Goal: Obtain resource: Download file/media

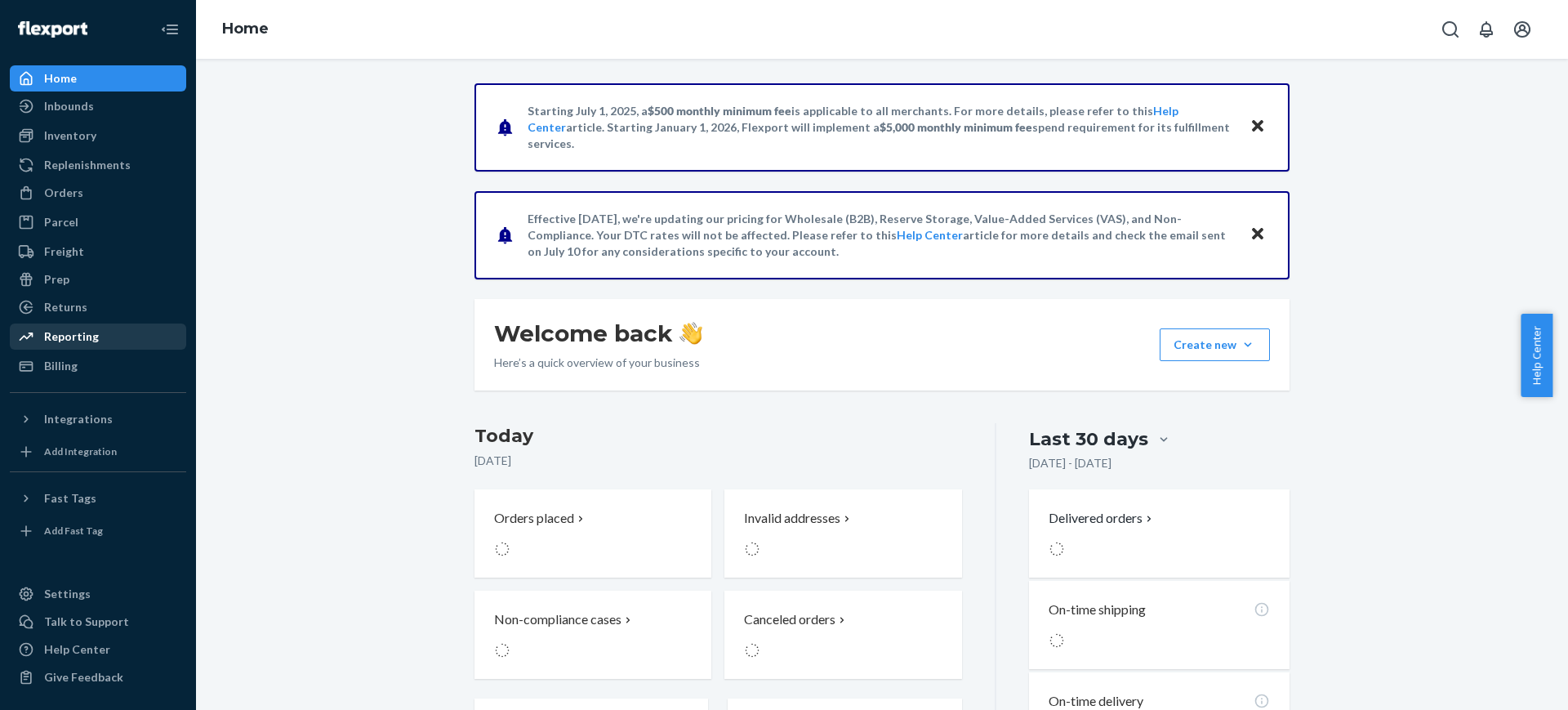
click at [67, 331] on div "Reporting" at bounding box center [72, 336] width 55 height 16
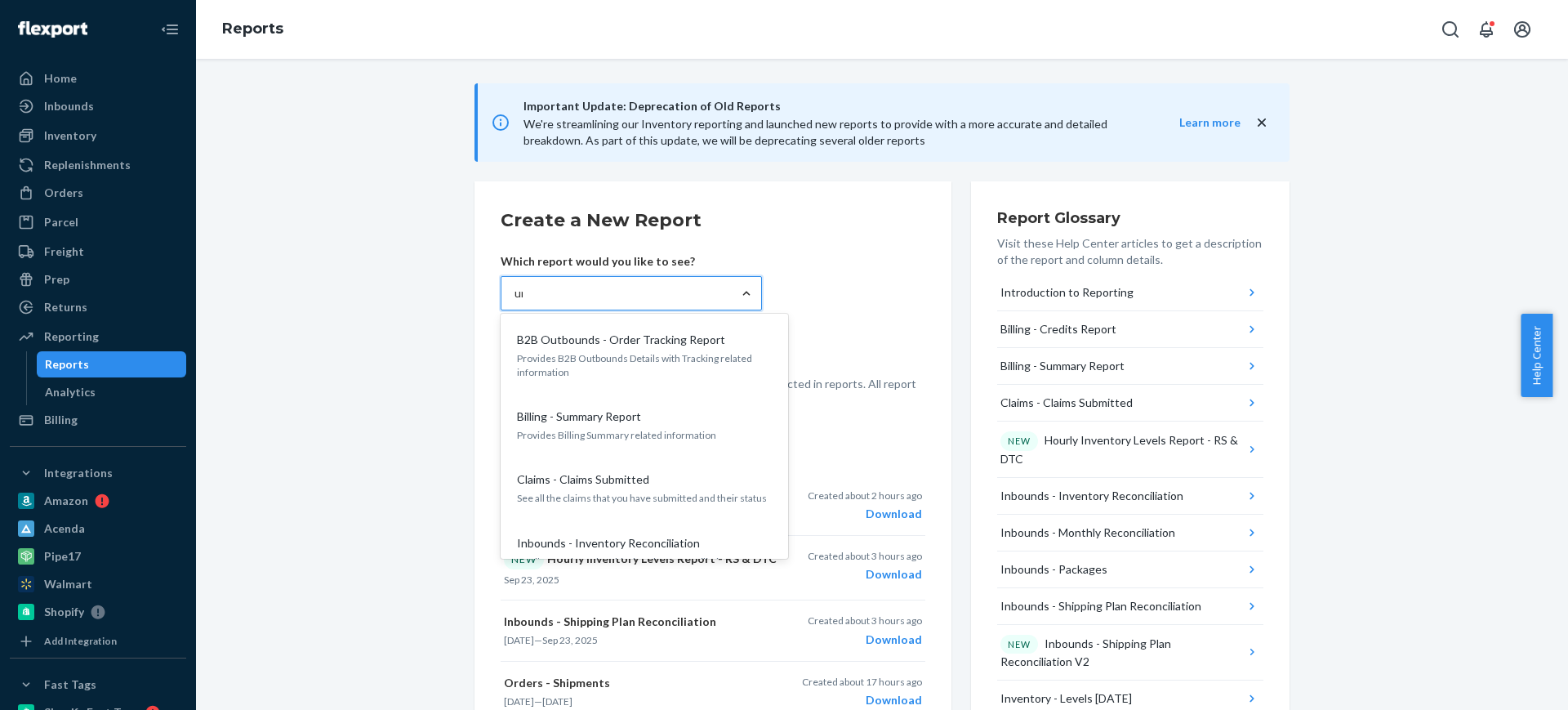
type input "uni"
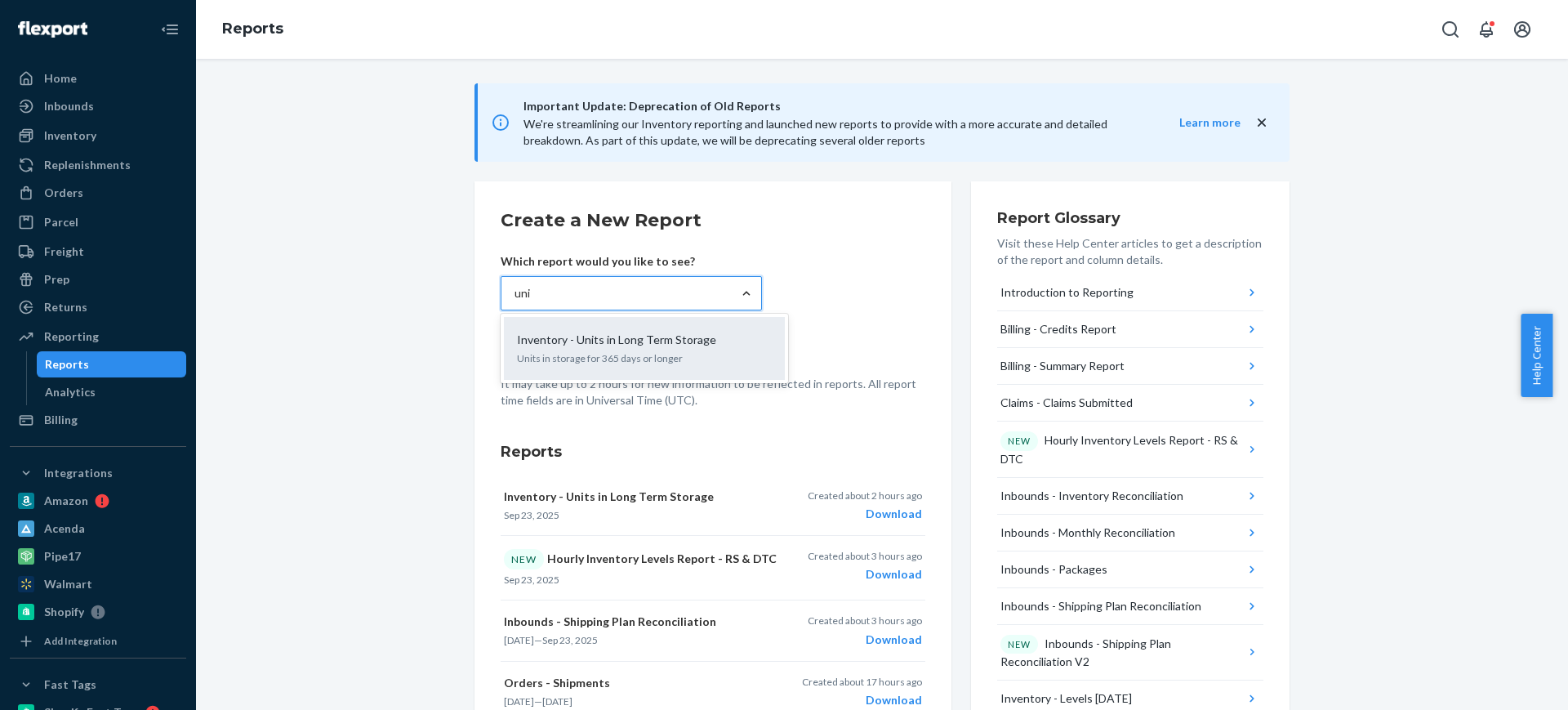
click at [598, 359] on p "Units in storage for 365 days or longer" at bounding box center [644, 359] width 255 height 14
click at [532, 301] on input "uni" at bounding box center [523, 293] width 17 height 16
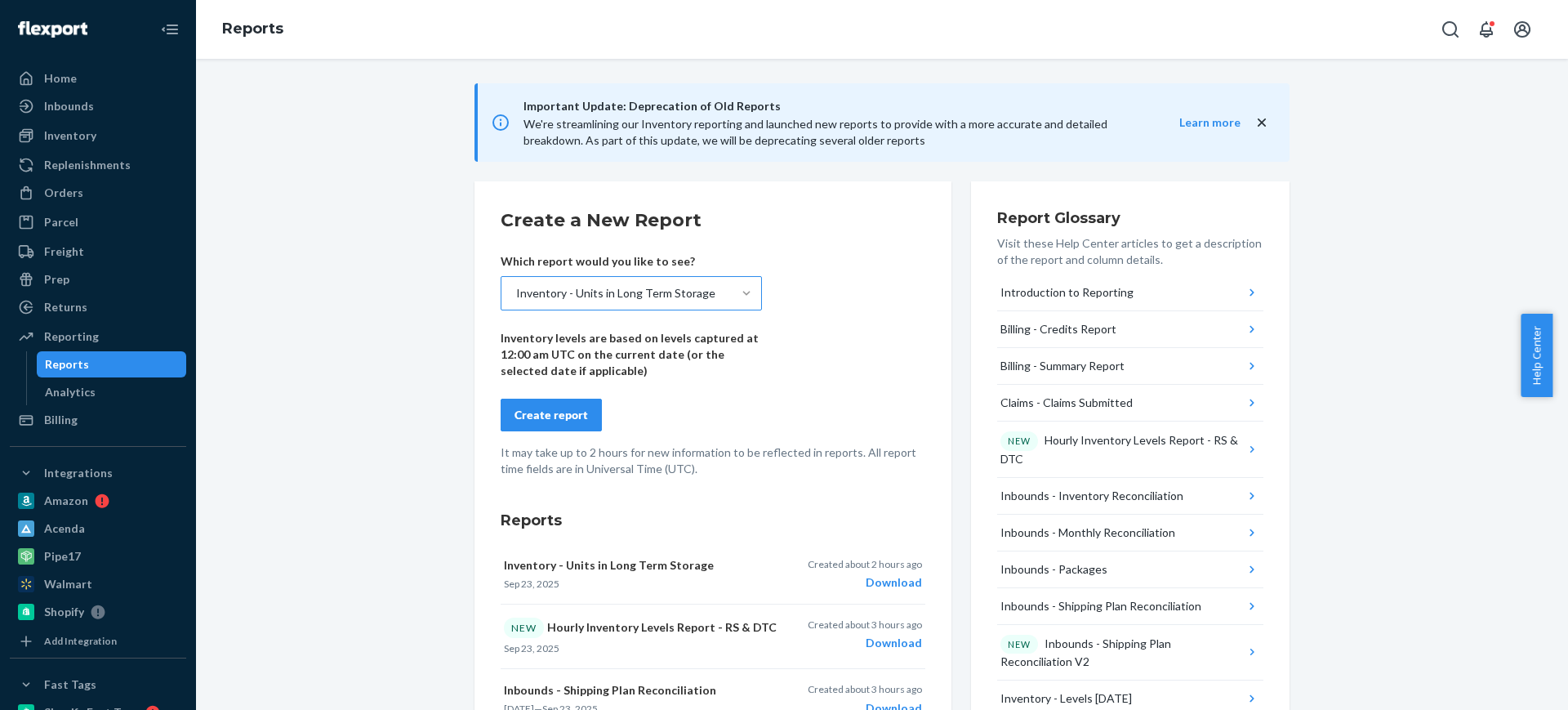
click at [553, 414] on div "Create report" at bounding box center [551, 414] width 74 height 16
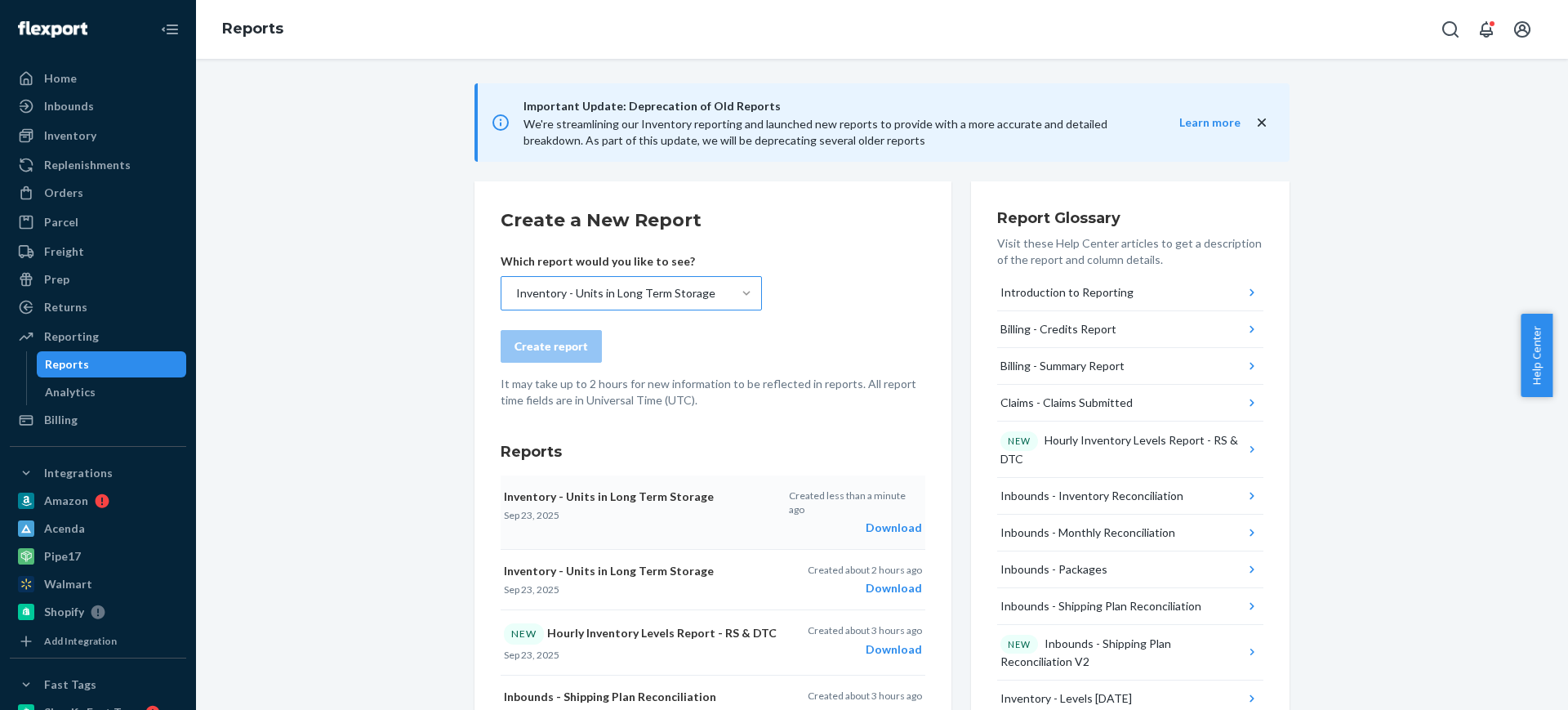
click at [875, 519] on div "Download" at bounding box center [856, 527] width 133 height 16
